Goal: Navigation & Orientation: Find specific page/section

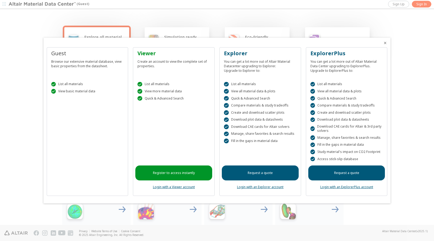
click at [386, 42] on icon "Close" at bounding box center [385, 43] width 4 height 4
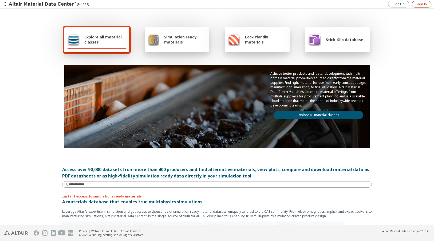
click at [428, 3] on link "Sign In" at bounding box center [421, 4] width 19 height 7
click at [428, 4] on icon "button" at bounding box center [429, 4] width 4 height 4
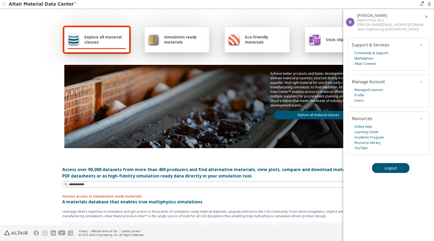
click at [277, 15] on div "Explore all material classes Simulation ready materials Eco-Friendly materials …" at bounding box center [217, 86] width 310 height 155
click at [229, 156] on div "Explore all material classes Simulation ready materials Eco-Friendly materials …" at bounding box center [217, 86] width 310 height 155
click at [427, 17] on icon "button" at bounding box center [427, 16] width 4 height 4
